Goal: Navigation & Orientation: Find specific page/section

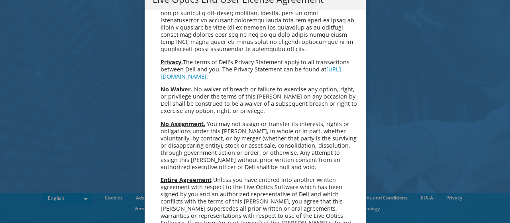
scroll to position [3016, 0]
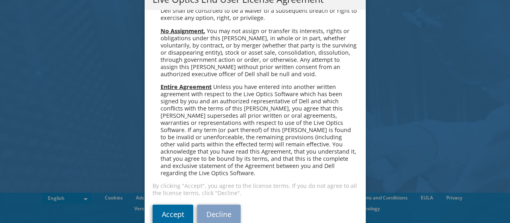
click at [168, 205] on link "Accept" at bounding box center [173, 214] width 41 height 19
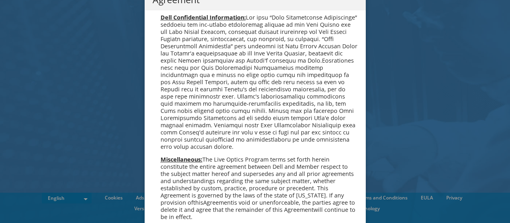
scroll to position [571, 0]
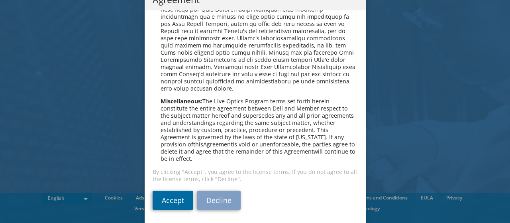
click at [172, 200] on link "Accept" at bounding box center [173, 200] width 41 height 19
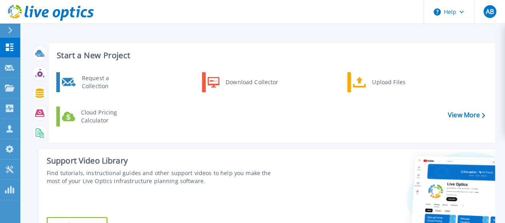
click at [10, 29] on icon at bounding box center [10, 30] width 4 height 6
click at [190, 121] on div "Request a Collection Download Collector Upload Files Cloud Pricing Calculator" at bounding box center [270, 104] width 440 height 69
click at [490, 14] on span "AB" at bounding box center [489, 11] width 8 height 6
